Goal: Navigation & Orientation: Find specific page/section

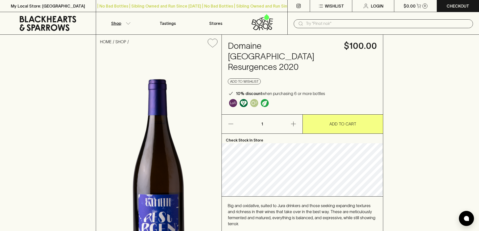
click at [129, 23] on icon "button" at bounding box center [128, 23] width 5 height 3
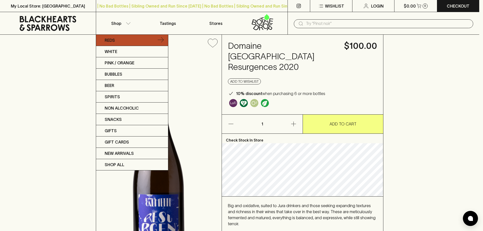
click at [133, 41] on link "Reds" at bounding box center [132, 40] width 72 height 11
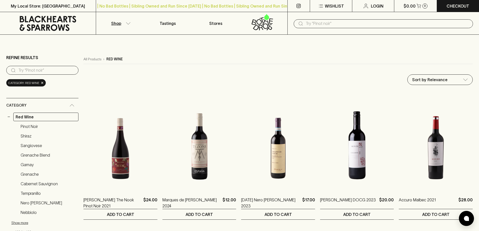
drag, startPoint x: 118, startPoint y: 79, endPoint x: 139, endPoint y: 53, distance: 33.1
click at [167, 23] on p "Tastings" at bounding box center [168, 23] width 16 height 6
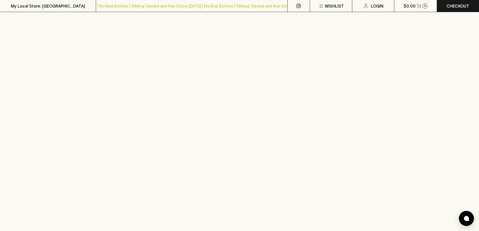
scroll to position [201, 0]
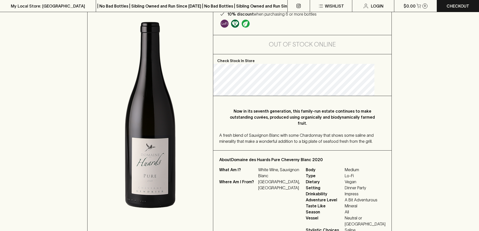
scroll to position [76, 0]
